Goal: Task Accomplishment & Management: Use online tool/utility

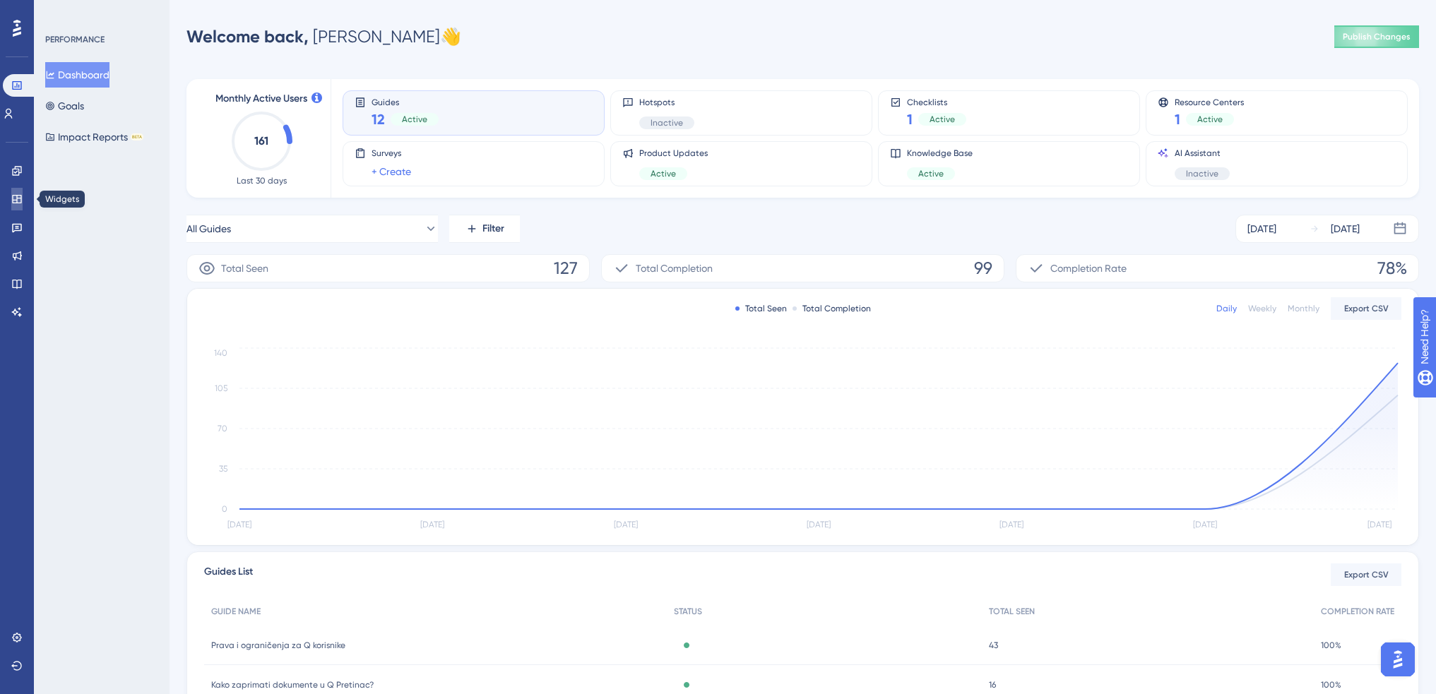
click at [18, 196] on icon at bounding box center [16, 199] width 9 height 8
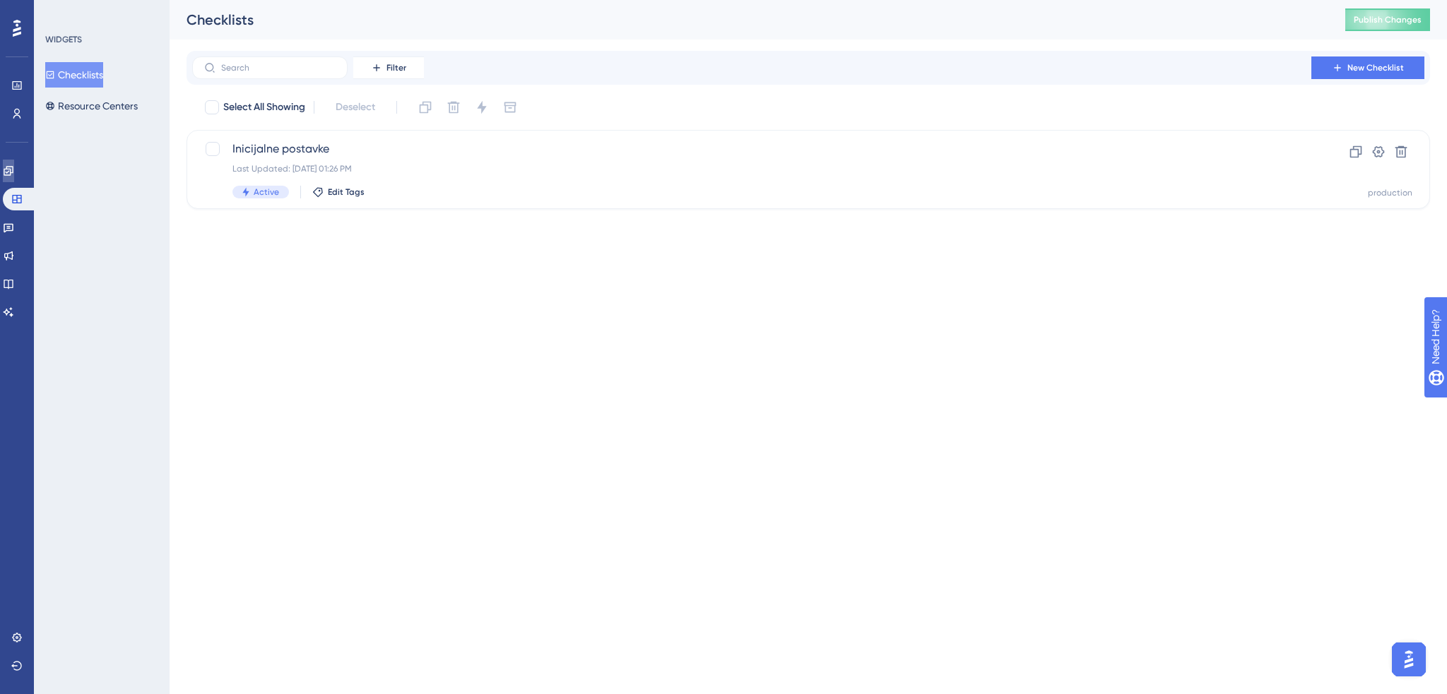
click at [14, 165] on icon at bounding box center [8, 170] width 11 height 11
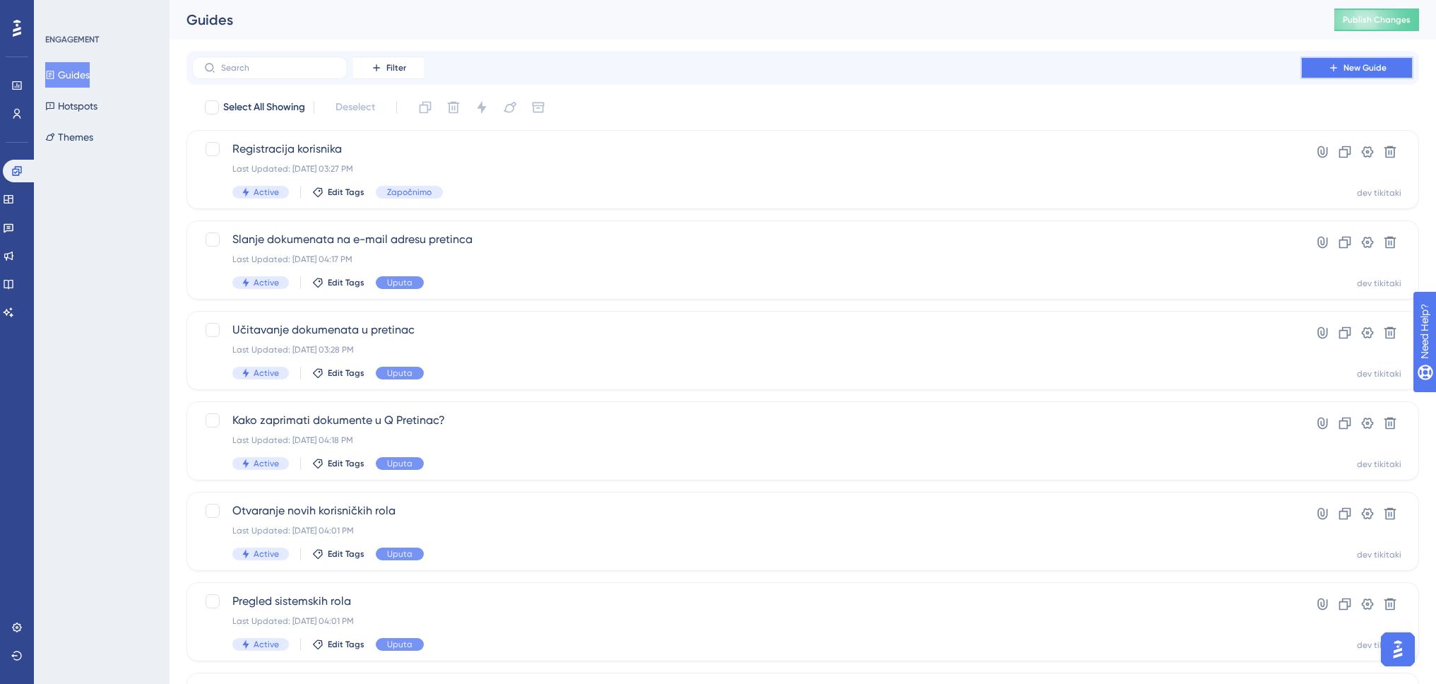
click at [1389, 67] on button "New Guide" at bounding box center [1356, 68] width 113 height 23
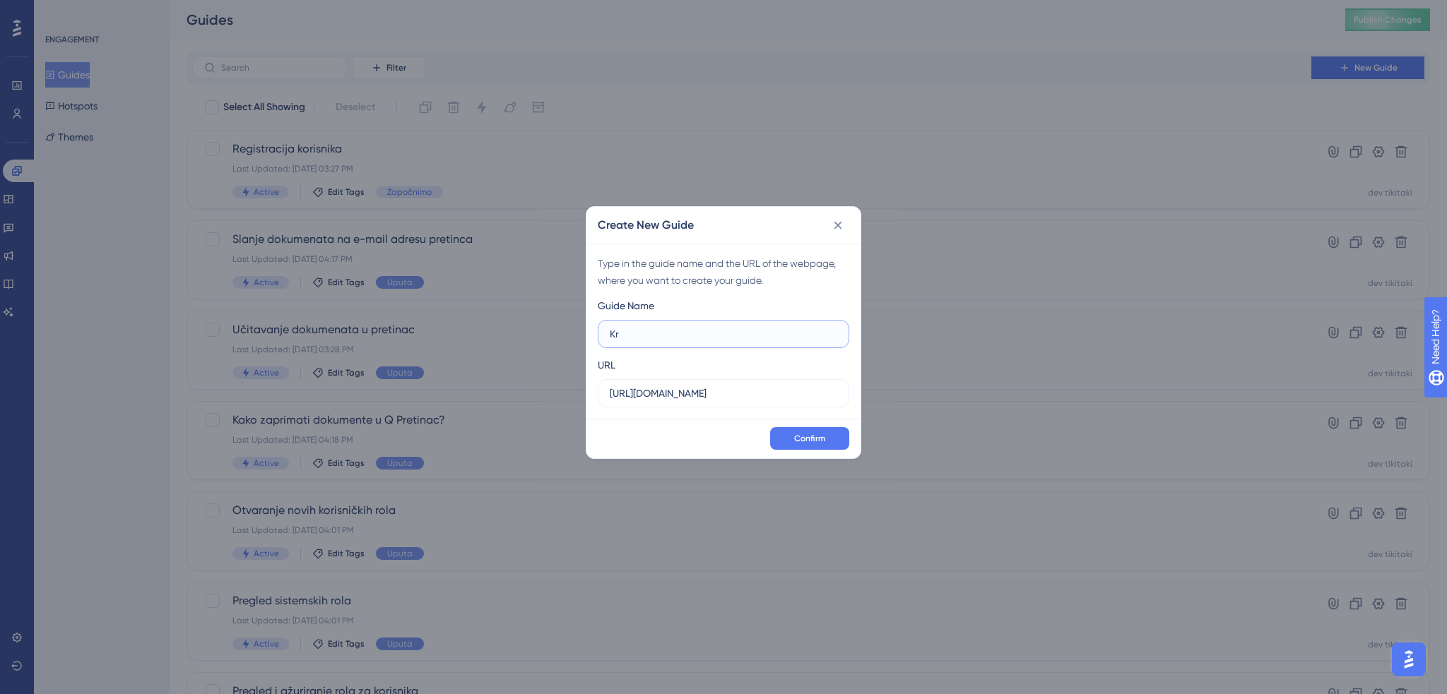
type input "K"
type input "R"
type input "Q"
type input "K"
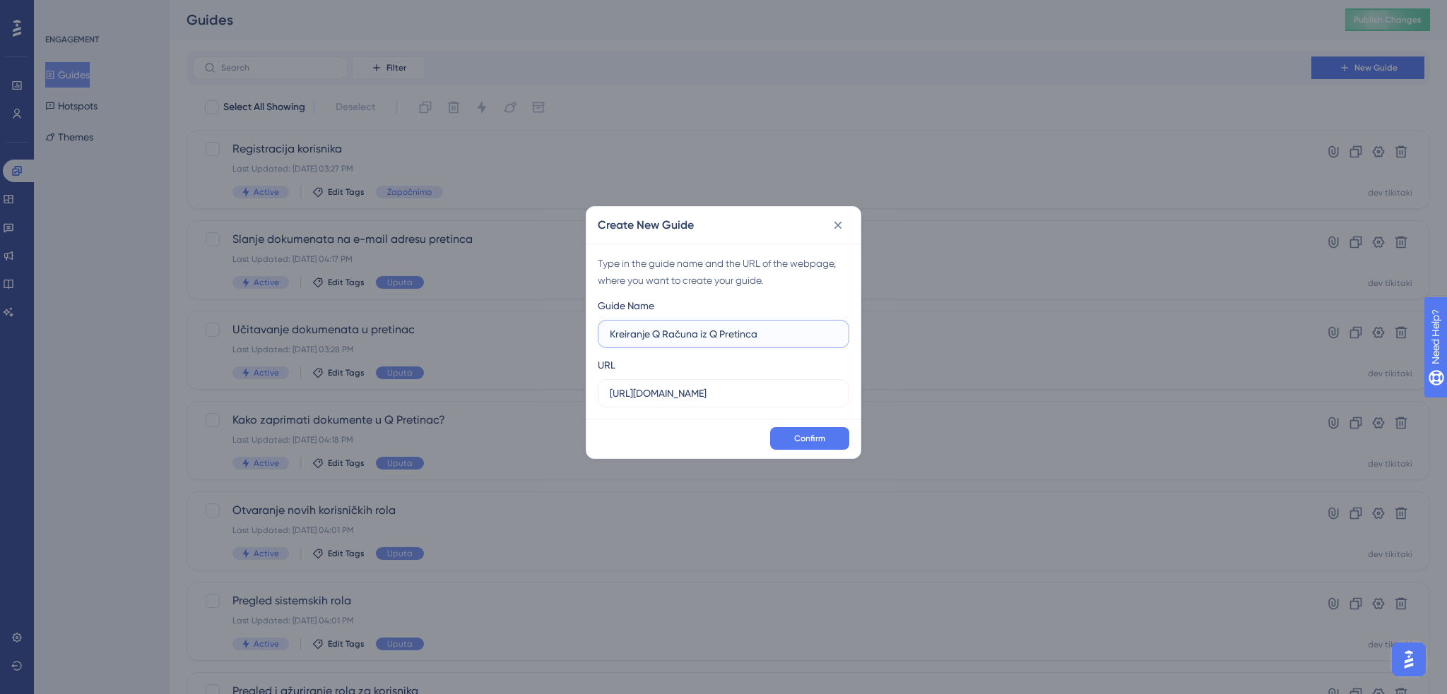
click at [699, 336] on input "Kreiranje Q Računa iz Q Pretinca" at bounding box center [723, 334] width 227 height 16
drag, startPoint x: 699, startPoint y: 331, endPoint x: 553, endPoint y: 338, distance: 145.7
click at [552, 338] on div "Create New Guide Type in the guide name and the URL of the webpage, where you w…" at bounding box center [723, 347] width 1447 height 694
type input "Kako kreirati račun iz Q Pretinca"
click at [815, 436] on span "Confirm" at bounding box center [809, 438] width 31 height 11
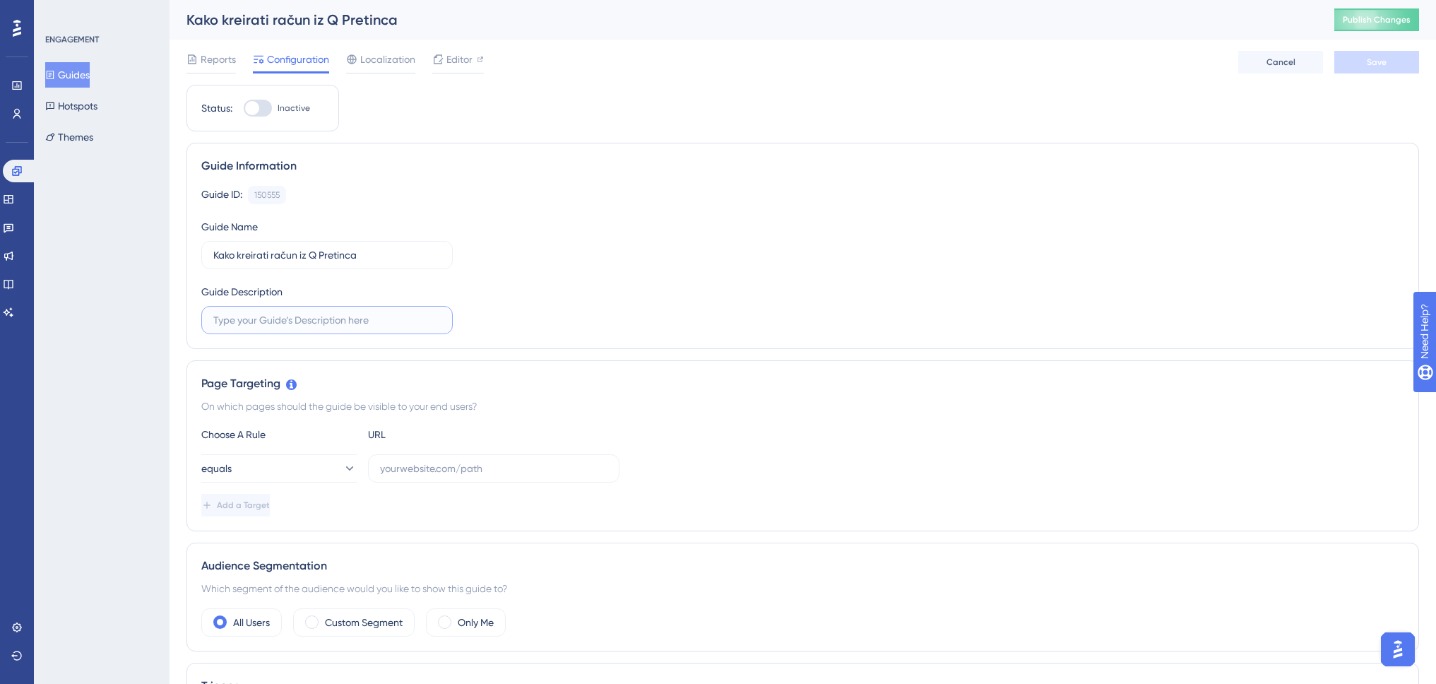
click at [336, 316] on input "text" at bounding box center [326, 320] width 227 height 16
click at [417, 466] on input "text" at bounding box center [493, 469] width 227 height 16
paste input "https://www.dev-tikitaki.swing-oblak.io/pretinac"
drag, startPoint x: 569, startPoint y: 470, endPoint x: 632, endPoint y: 470, distance: 63.6
click at [632, 470] on div "equals https://www.dev-tikitaki.swing-oblak.io/pretinac" at bounding box center [802, 468] width 1203 height 28
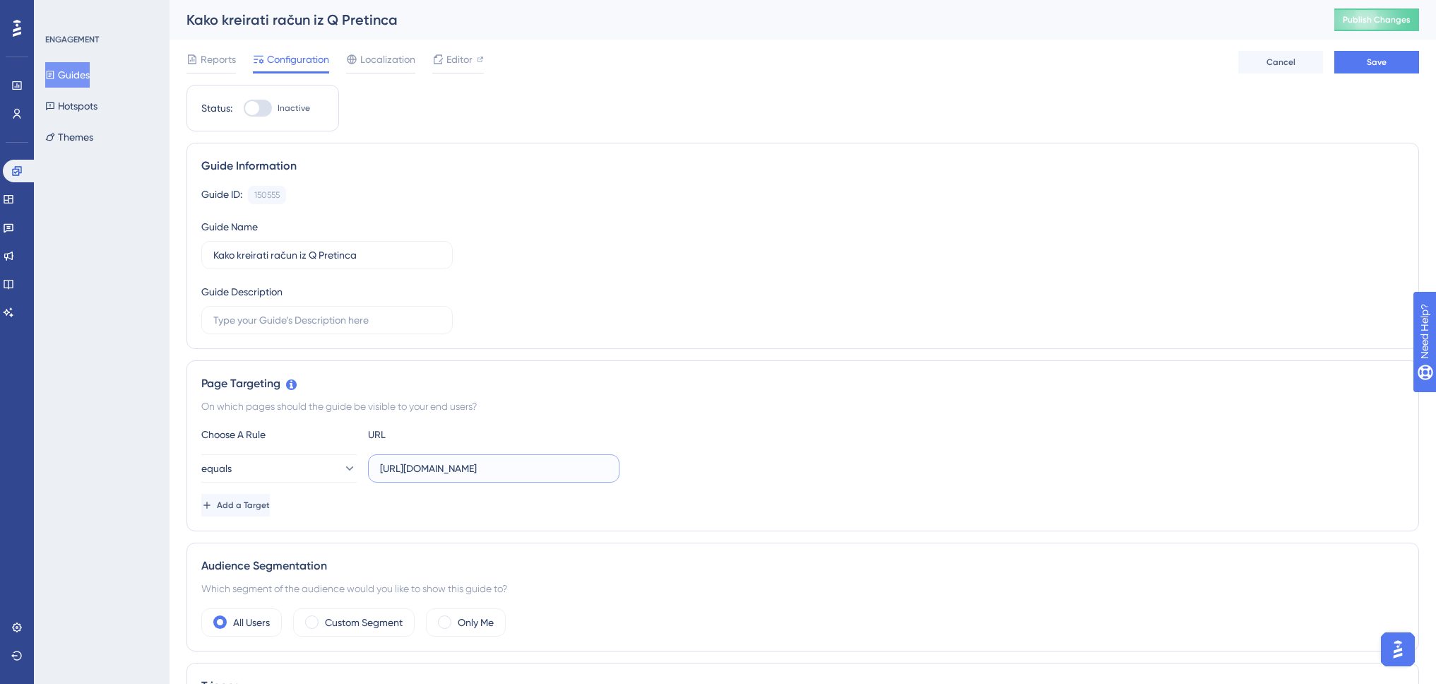
drag, startPoint x: 567, startPoint y: 473, endPoint x: 600, endPoint y: 469, distance: 32.7
click at [600, 471] on input "https://www.dev-tikitaki.swing-oblak.io/racuni" at bounding box center [493, 469] width 227 height 16
type input "https://www.dev-tikitaki.swing-oblak.io/ulazni-dokumenti"
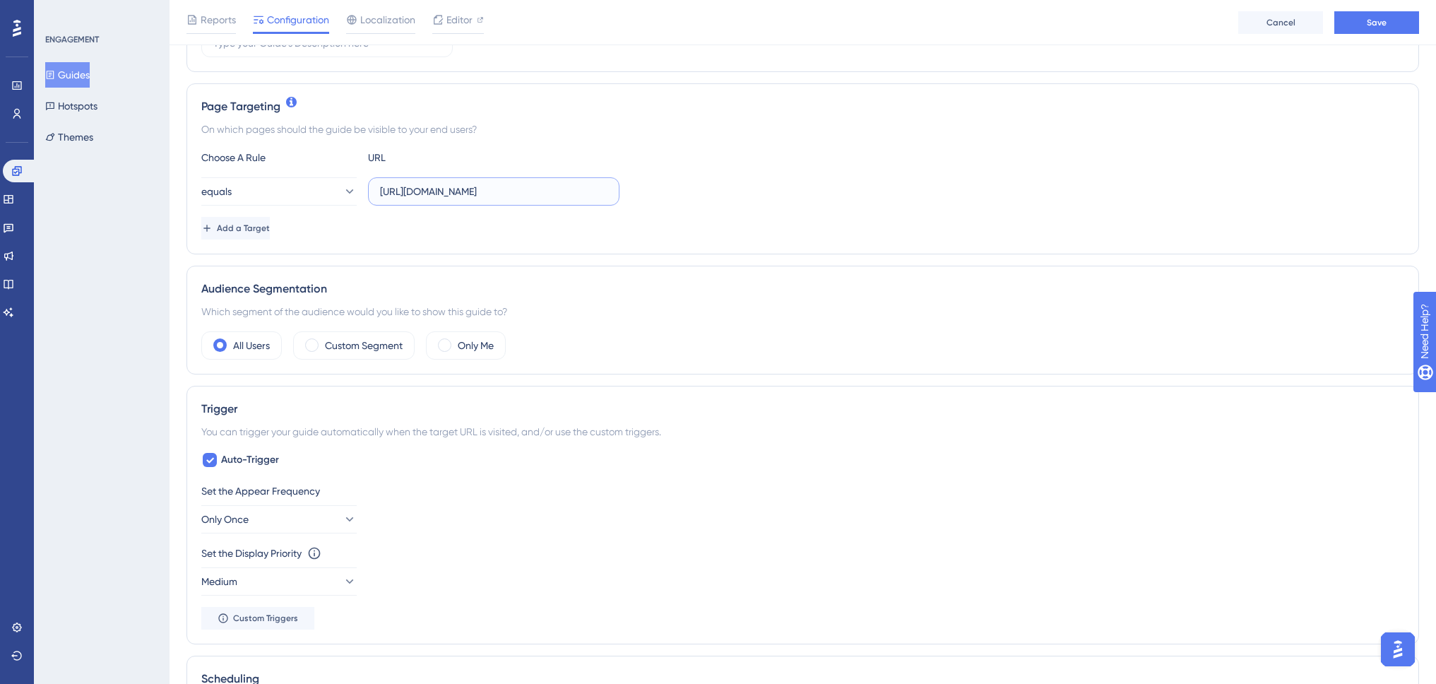
scroll to position [424, 0]
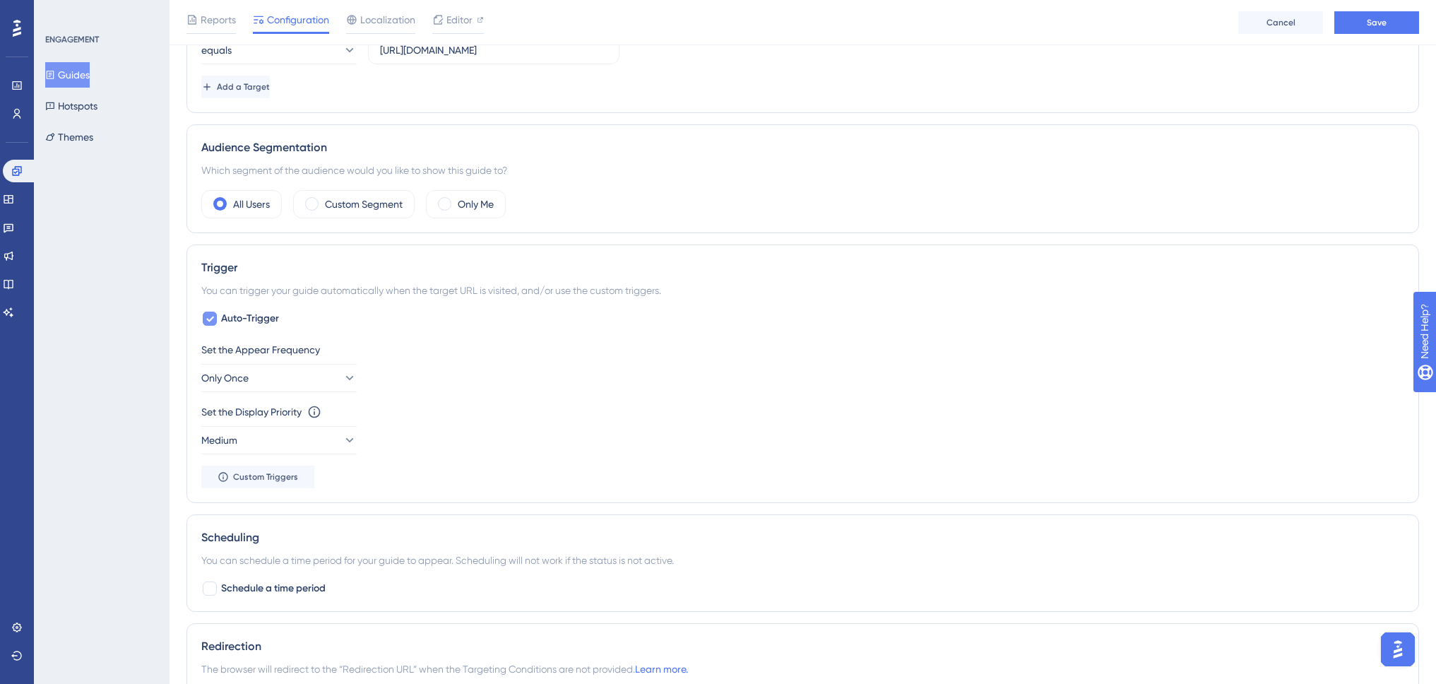
click at [208, 316] on icon at bounding box center [210, 318] width 8 height 11
checkbox input "false"
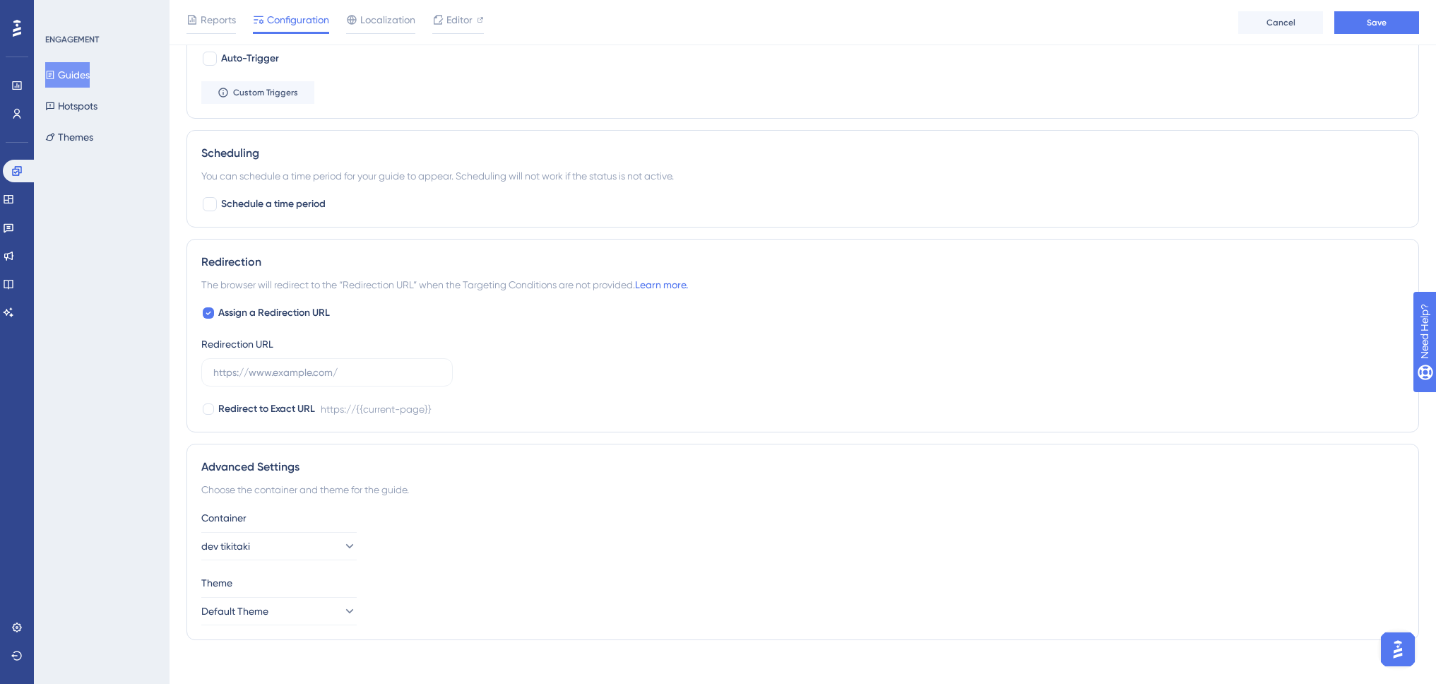
scroll to position [696, 0]
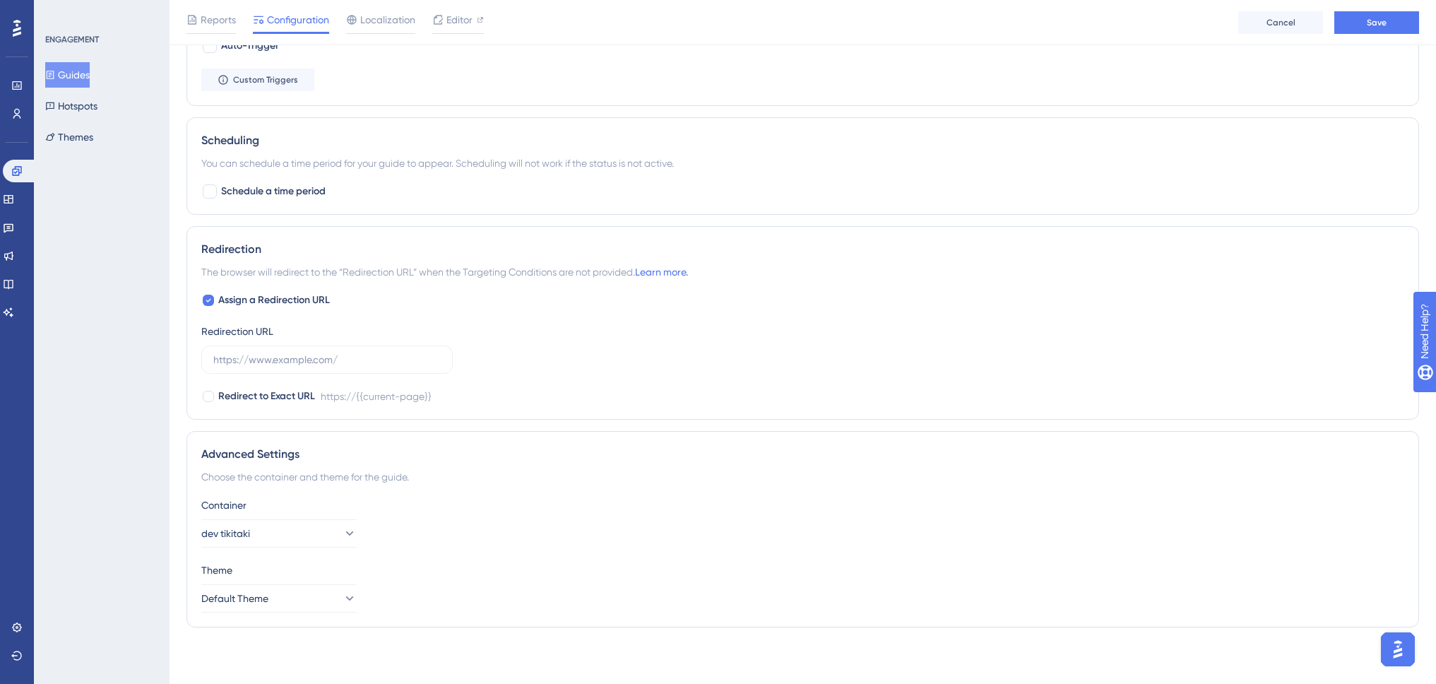
click at [211, 297] on icon at bounding box center [209, 300] width 6 height 11
checkbox input "false"
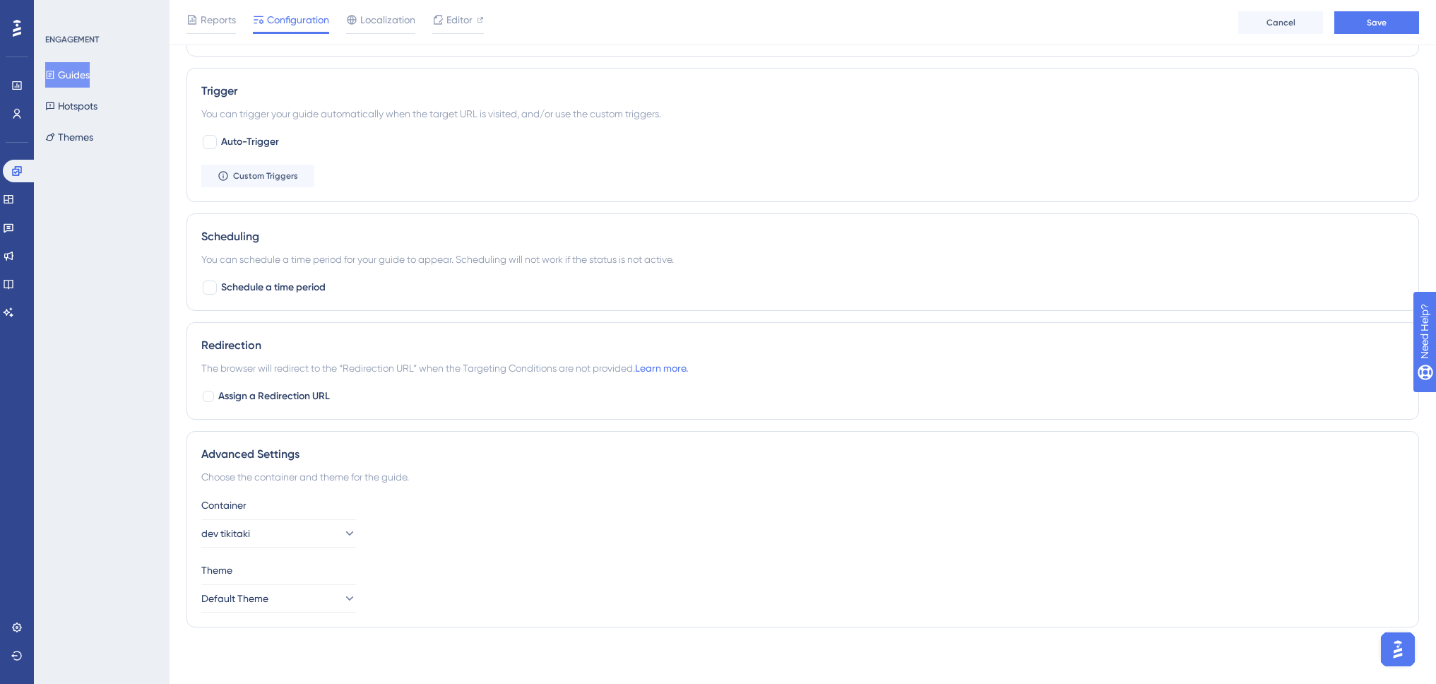
scroll to position [600, 0]
click at [1358, 30] on button "Save" at bounding box center [1376, 22] width 85 height 23
click at [441, 21] on icon at bounding box center [438, 26] width 14 height 14
click at [452, 20] on span "Editor" at bounding box center [459, 19] width 26 height 17
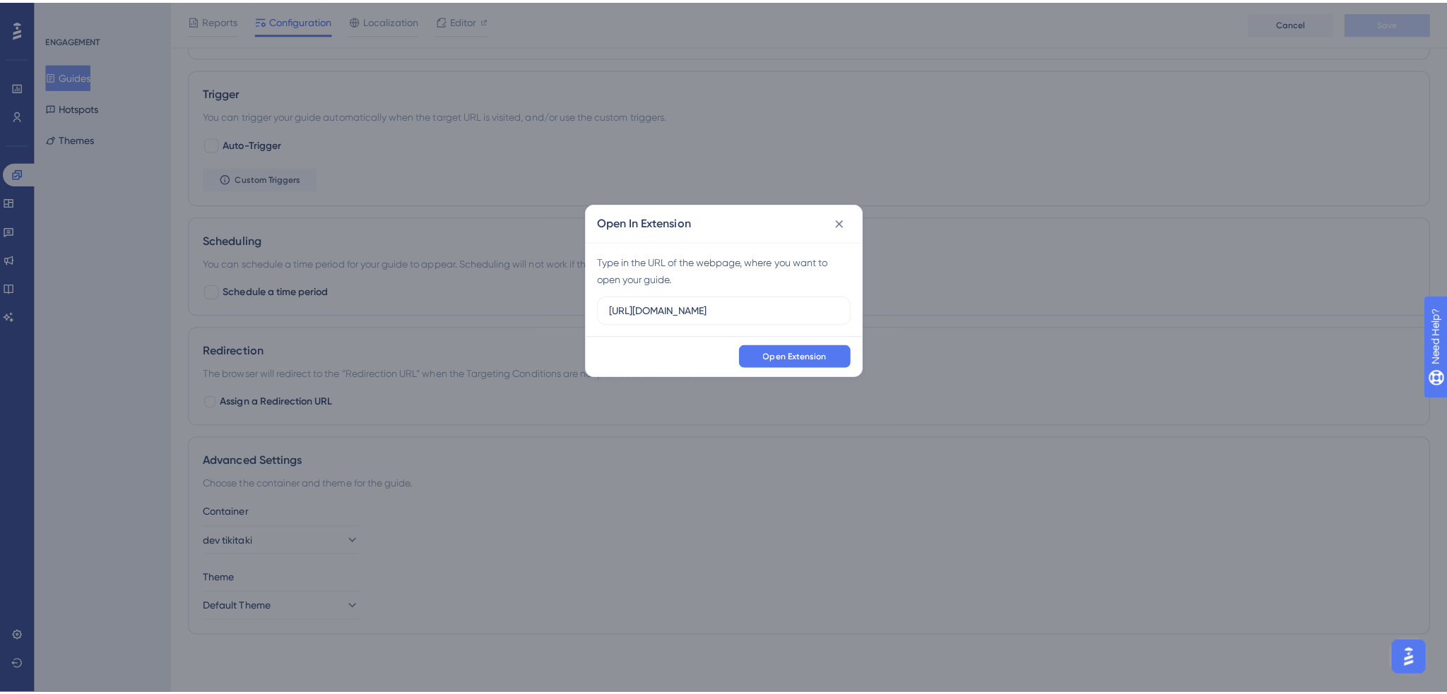
scroll to position [590, 0]
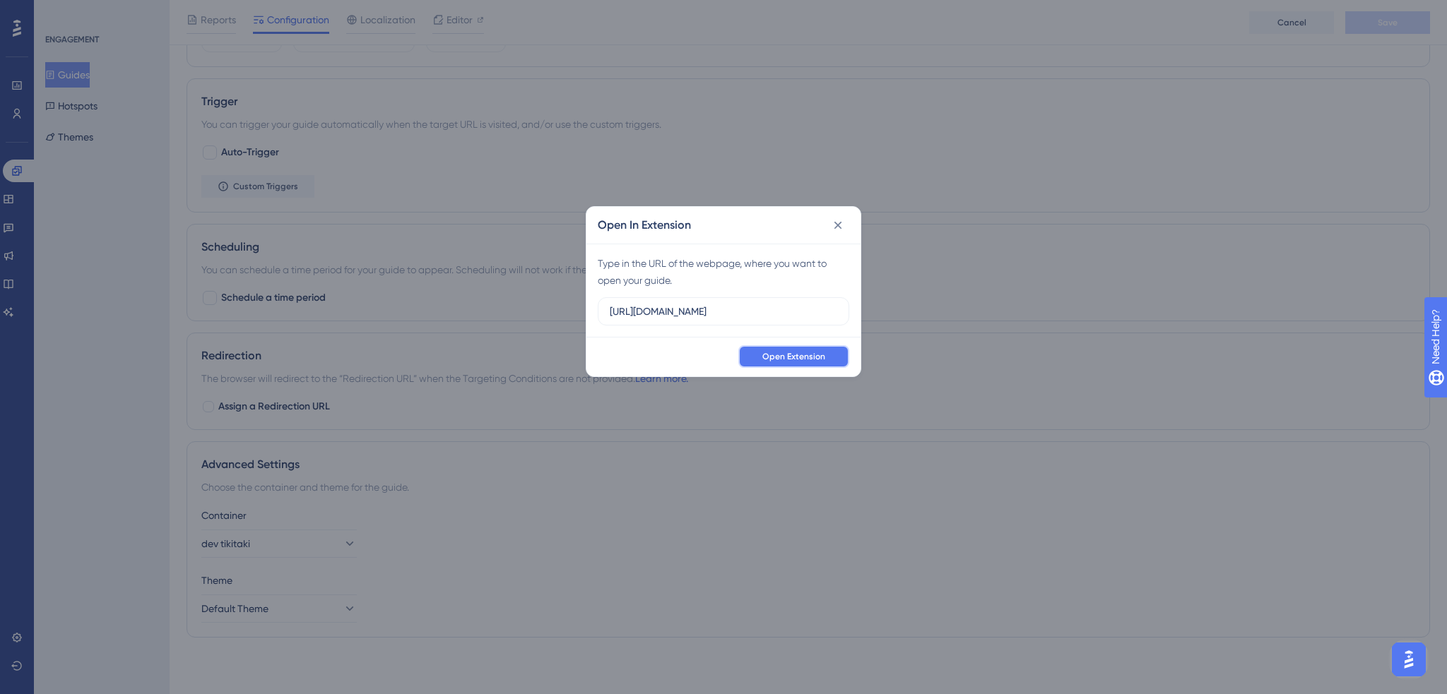
click at [804, 358] on span "Open Extension" at bounding box center [793, 356] width 63 height 11
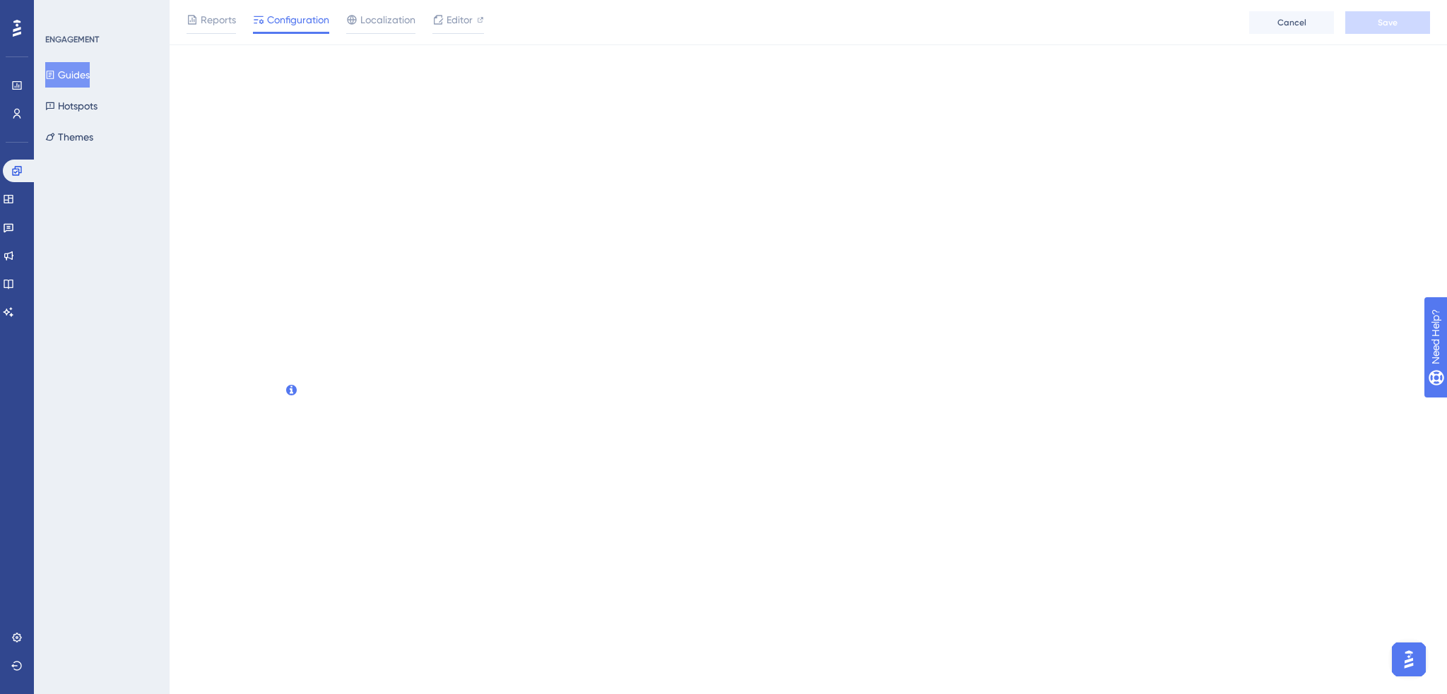
scroll to position [0, 0]
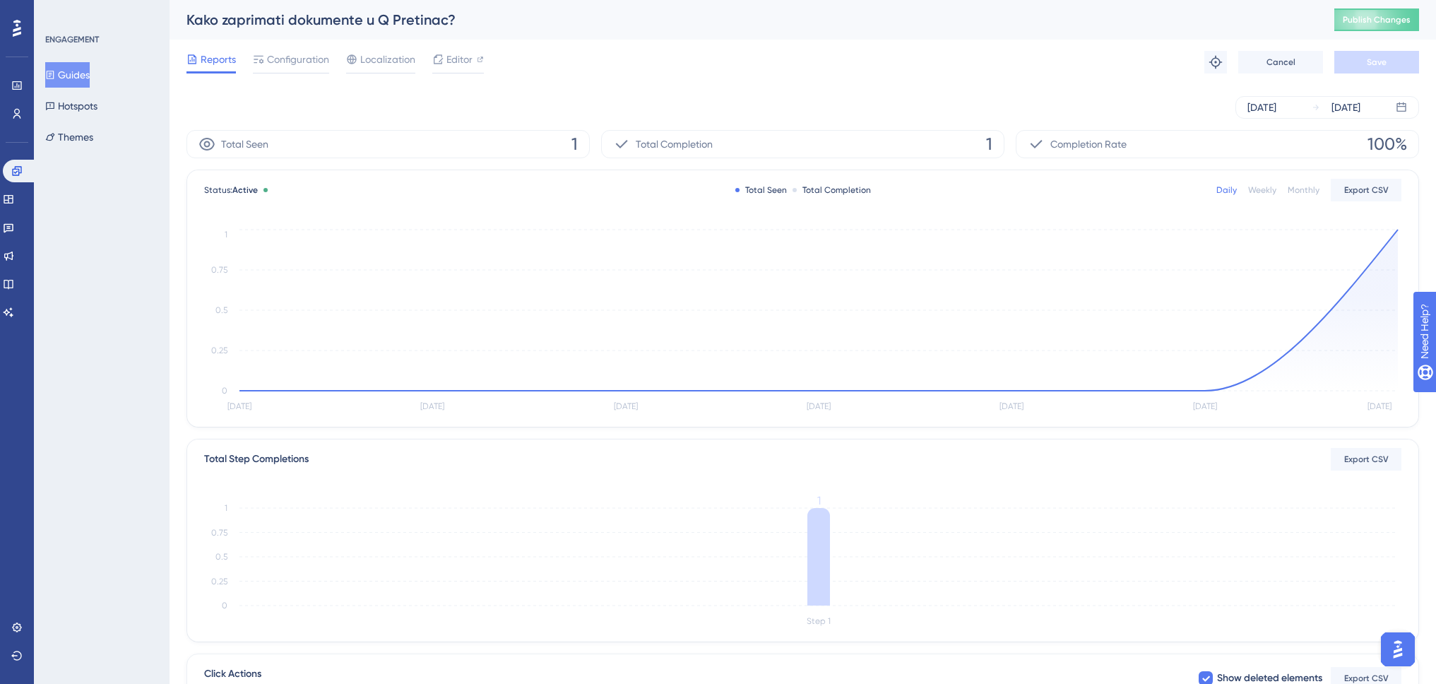
click at [90, 71] on button "Guides" at bounding box center [67, 74] width 45 height 25
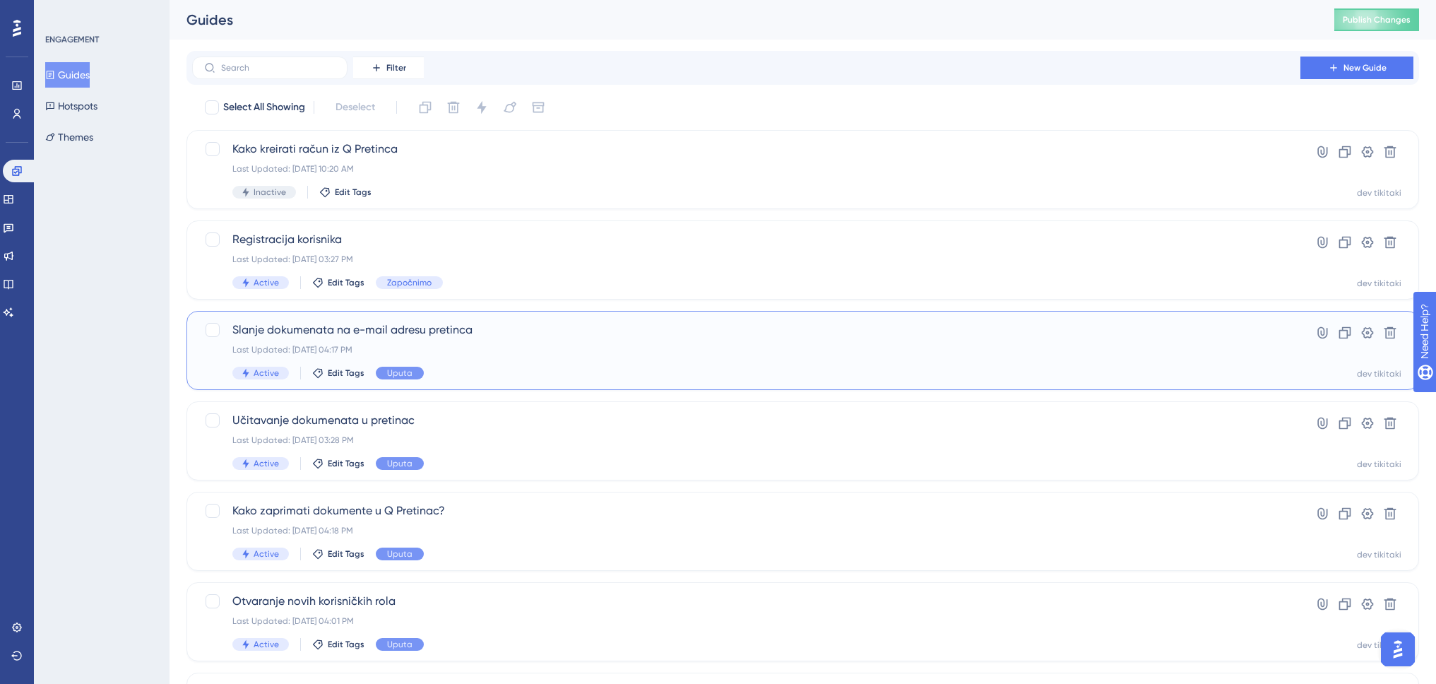
click at [296, 331] on span "Slanje dokumenata na e-mail adresu pretinca" at bounding box center [746, 329] width 1028 height 17
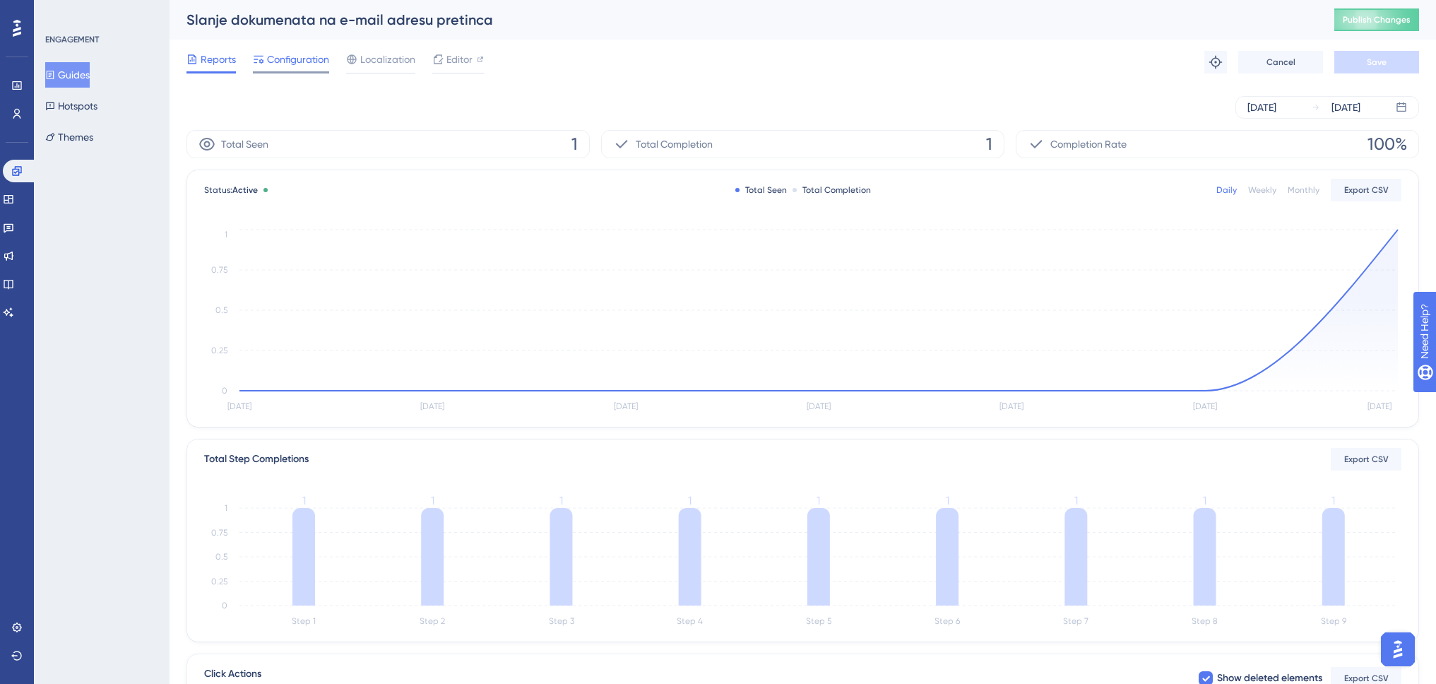
click at [295, 62] on span "Configuration" at bounding box center [298, 59] width 62 height 17
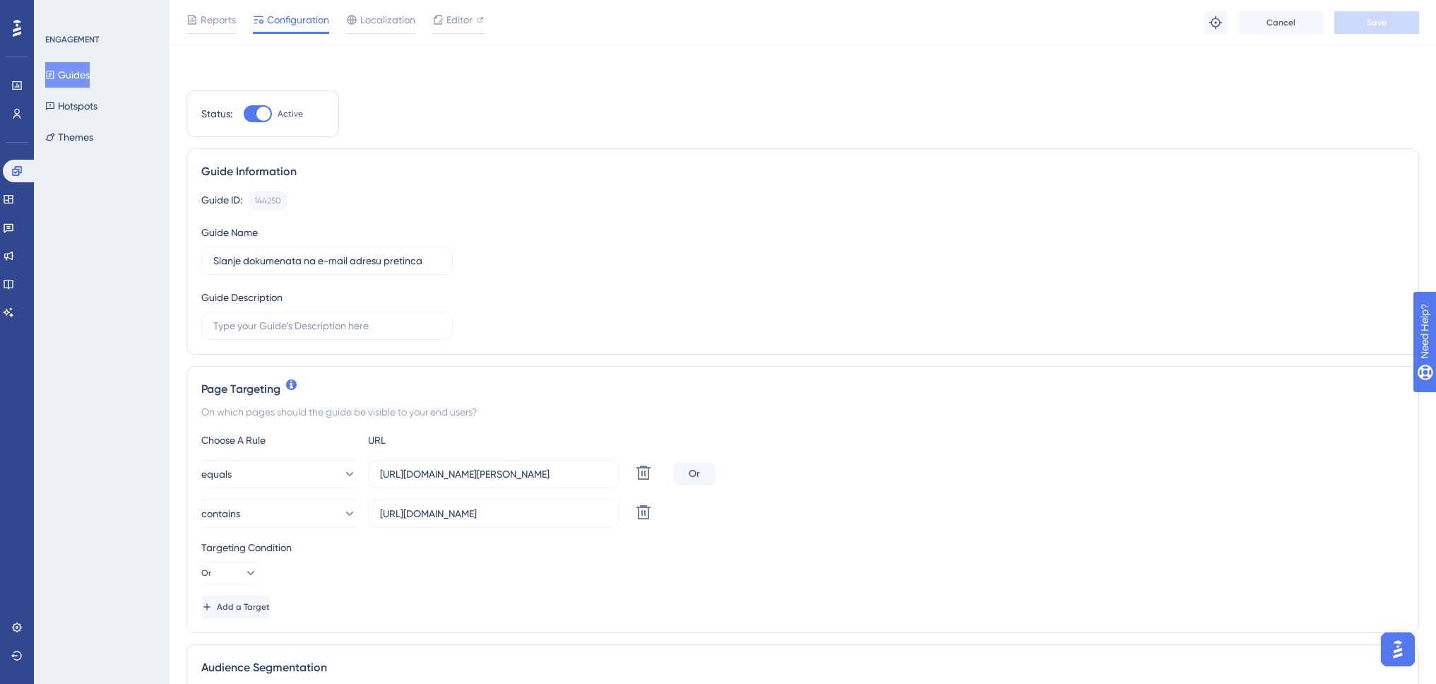
scroll to position [141, 0]
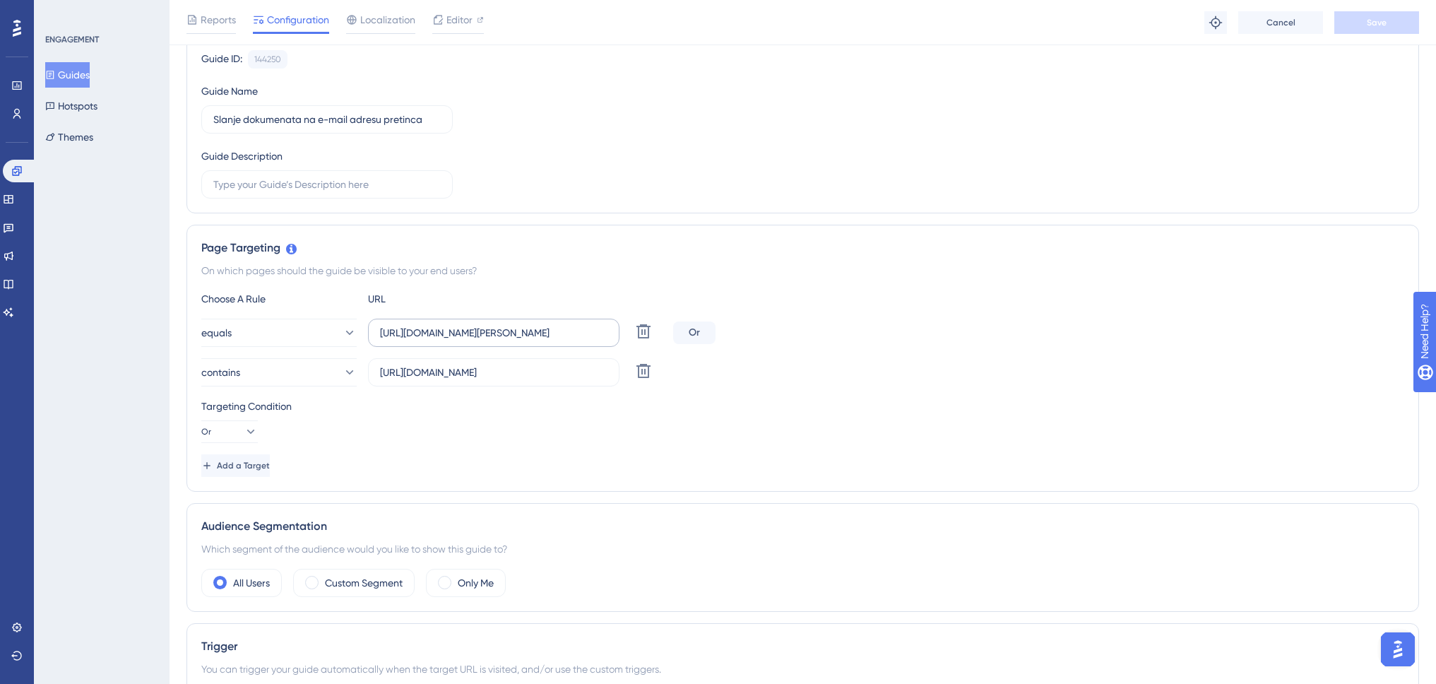
drag, startPoint x: 379, startPoint y: 332, endPoint x: 574, endPoint y: 333, distance: 195.0
click at [574, 333] on label "https://www.dev-tikitaki.swing-oblak.io/pretinac" at bounding box center [493, 333] width 251 height 28
click at [574, 333] on input "https://www.dev-tikitaki.swing-oblak.io/pretinac" at bounding box center [493, 333] width 227 height 16
click at [432, 333] on input "https://www.dev-tikitaki.swing-oblak.io/pretinac" at bounding box center [493, 333] width 227 height 16
drag, startPoint x: 379, startPoint y: 331, endPoint x: 582, endPoint y: 337, distance: 202.8
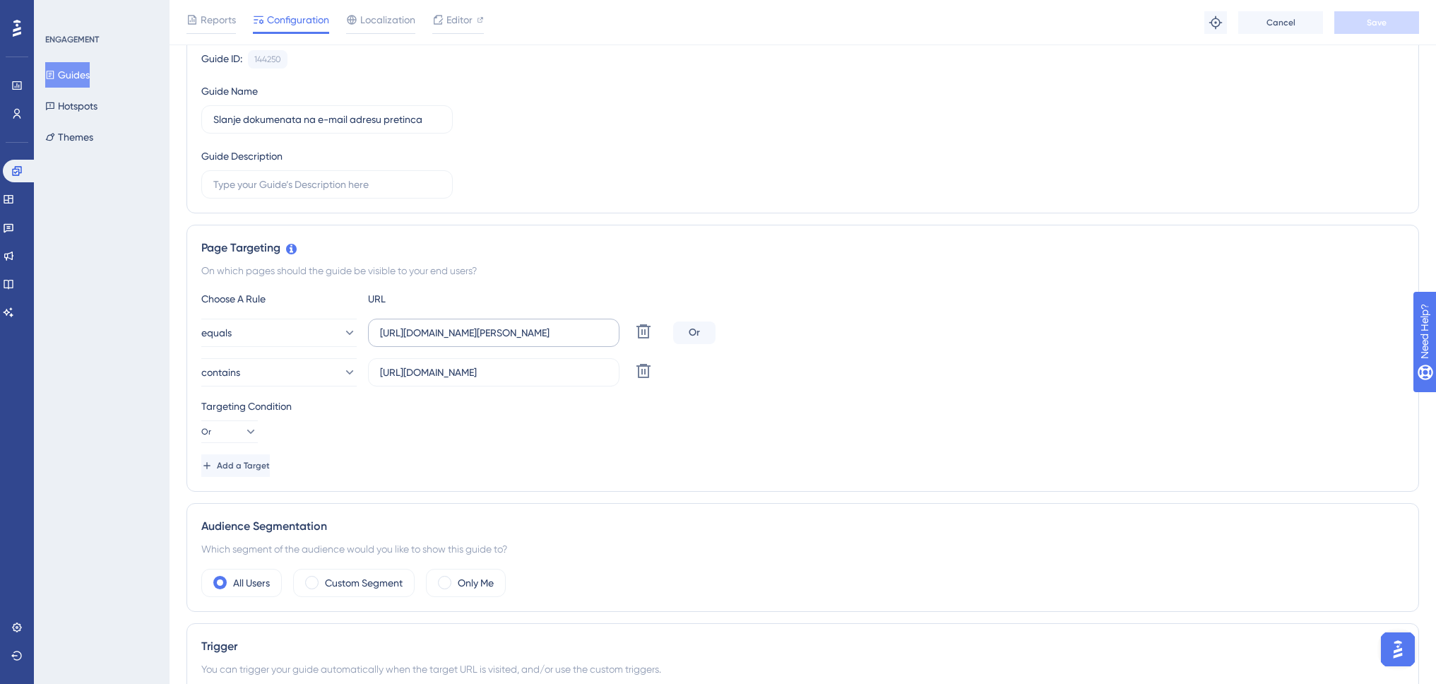
click at [584, 337] on label "https://www.dev-tikitaki.swing-oblak.io/pretinac" at bounding box center [493, 333] width 251 height 28
click at [584, 337] on input "https://www.dev-tikitaki.swing-oblak.io/pretinac" at bounding box center [493, 333] width 227 height 16
drag, startPoint x: 381, startPoint y: 333, endPoint x: 610, endPoint y: 333, distance: 229.6
click at [610, 333] on label "https://www.dev-tikitaki.swing-oblak.io/pretinac" at bounding box center [493, 333] width 251 height 28
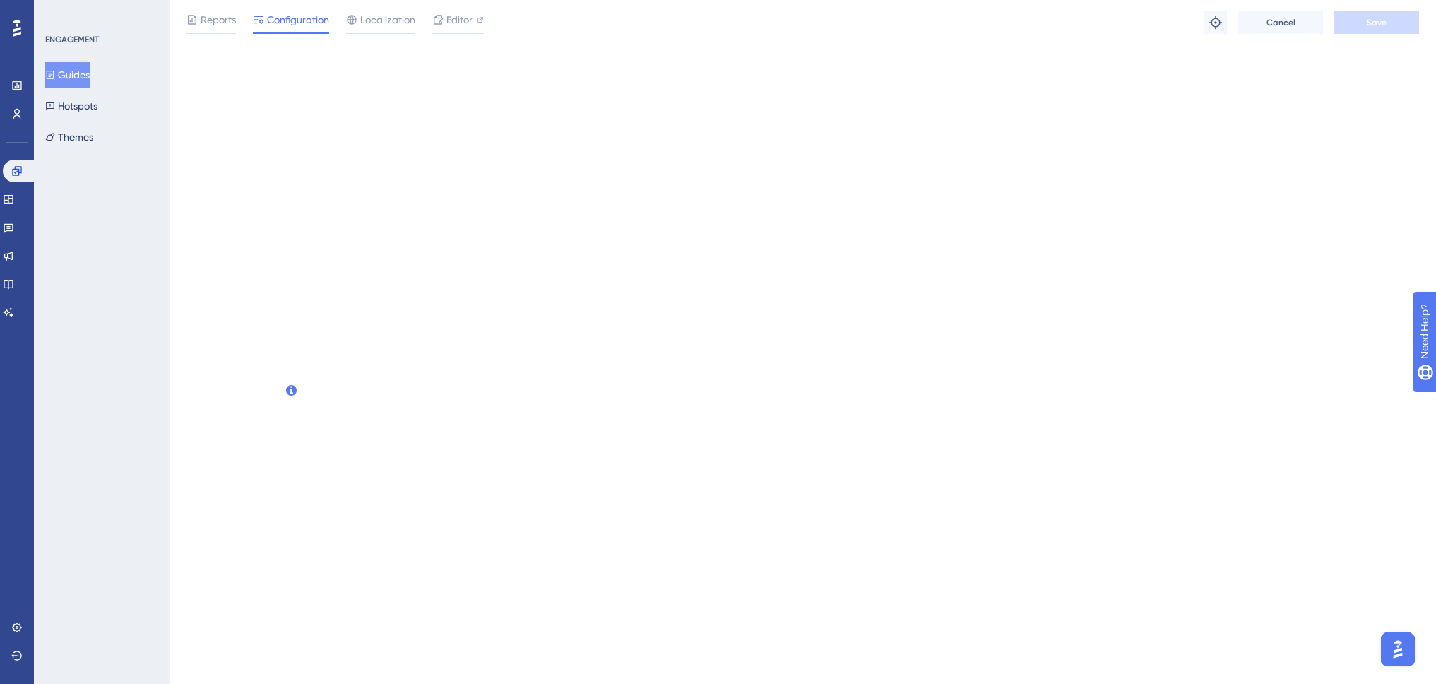
scroll to position [0, 0]
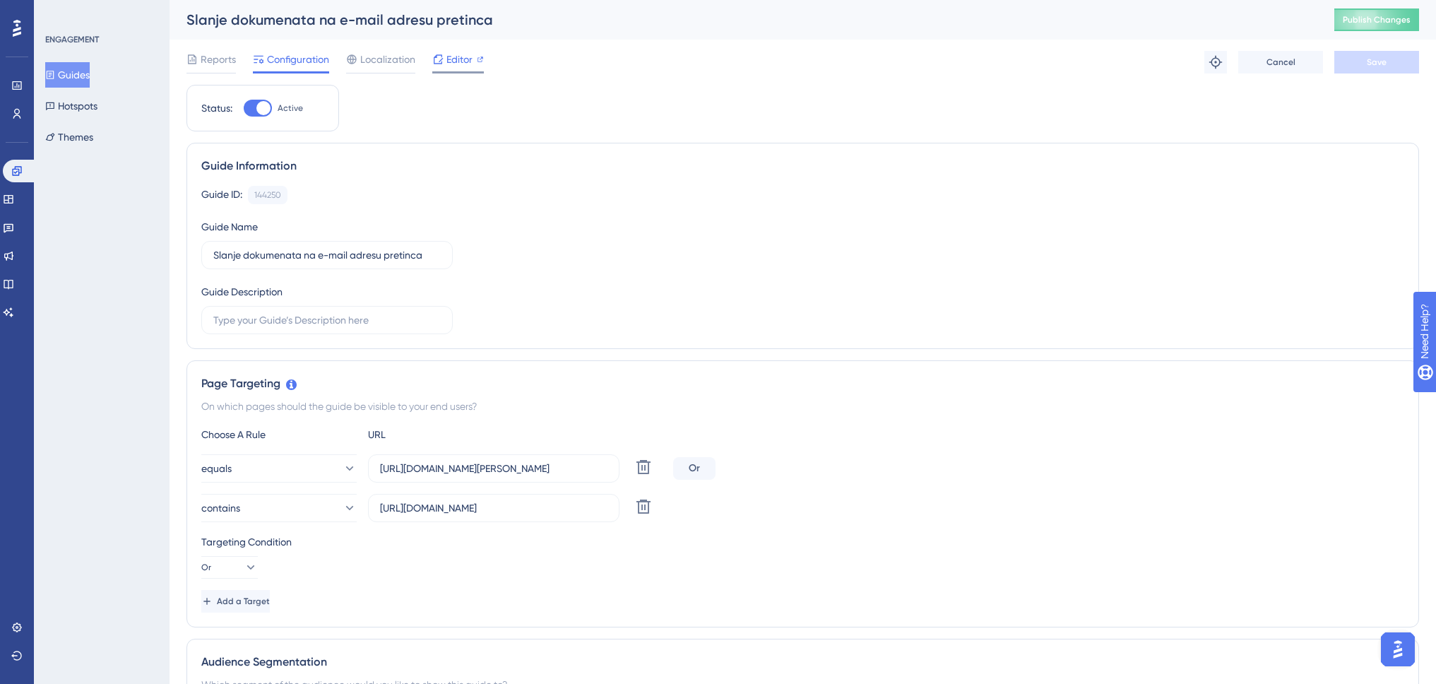
click at [461, 53] on span "Editor" at bounding box center [459, 59] width 26 height 17
